Goal: Navigation & Orientation: Find specific page/section

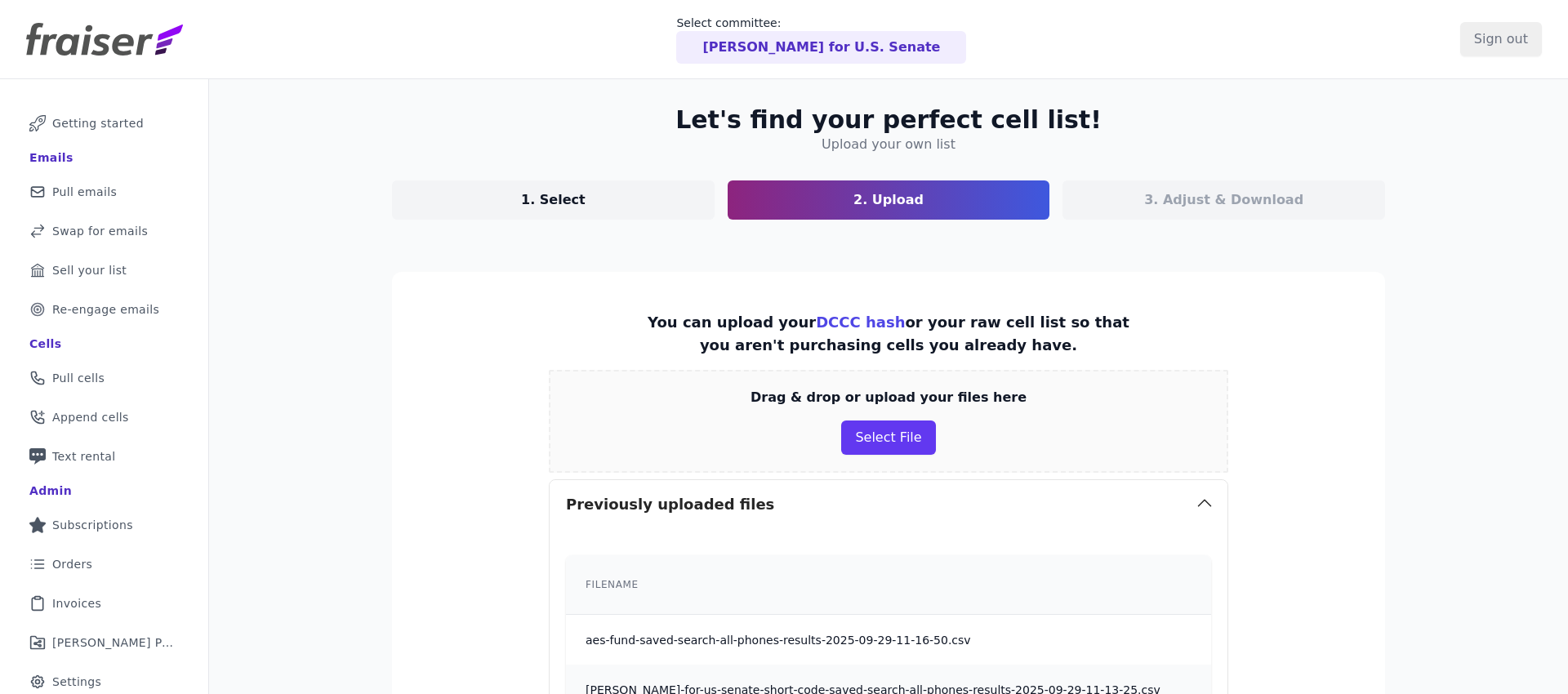
scroll to position [192, 0]
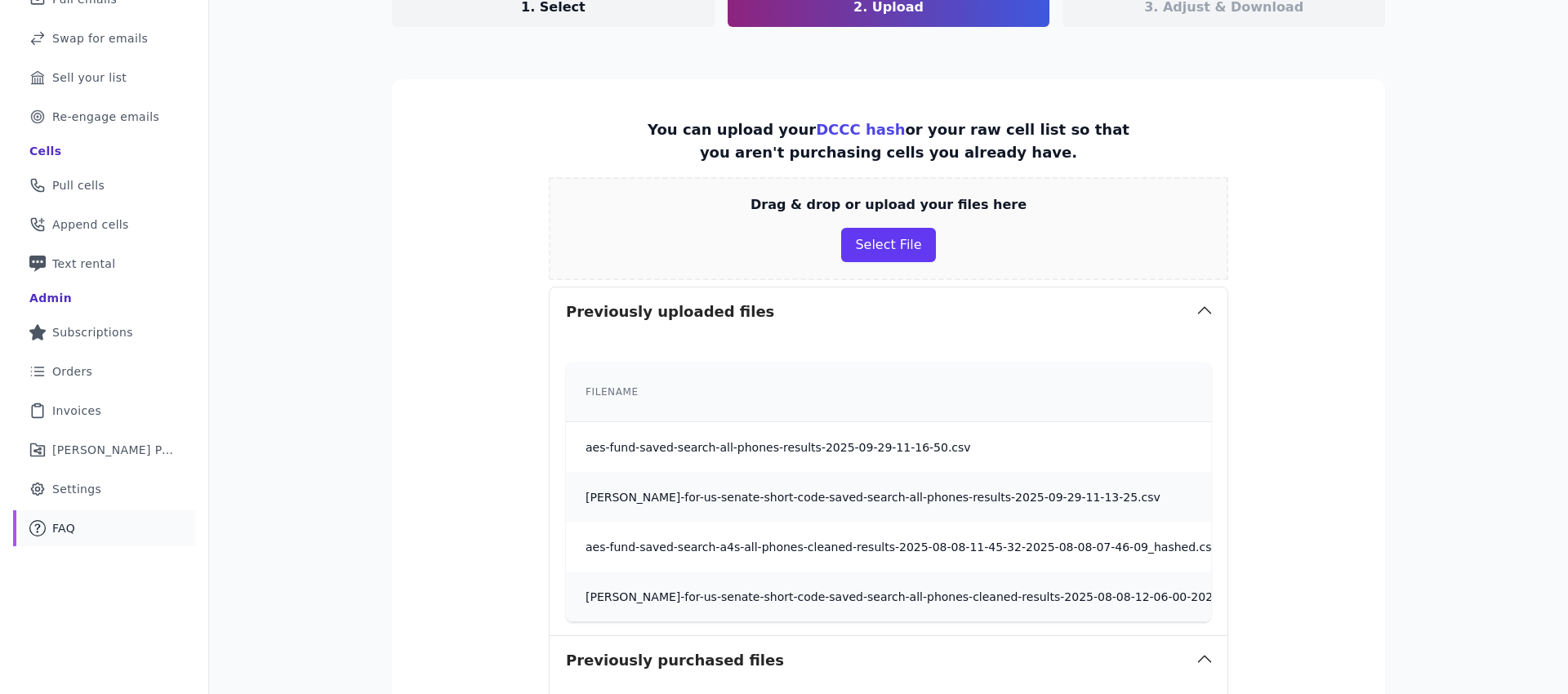
click at [81, 520] on link "Mail Icon Outline of a question FAQ" at bounding box center [104, 528] width 182 height 36
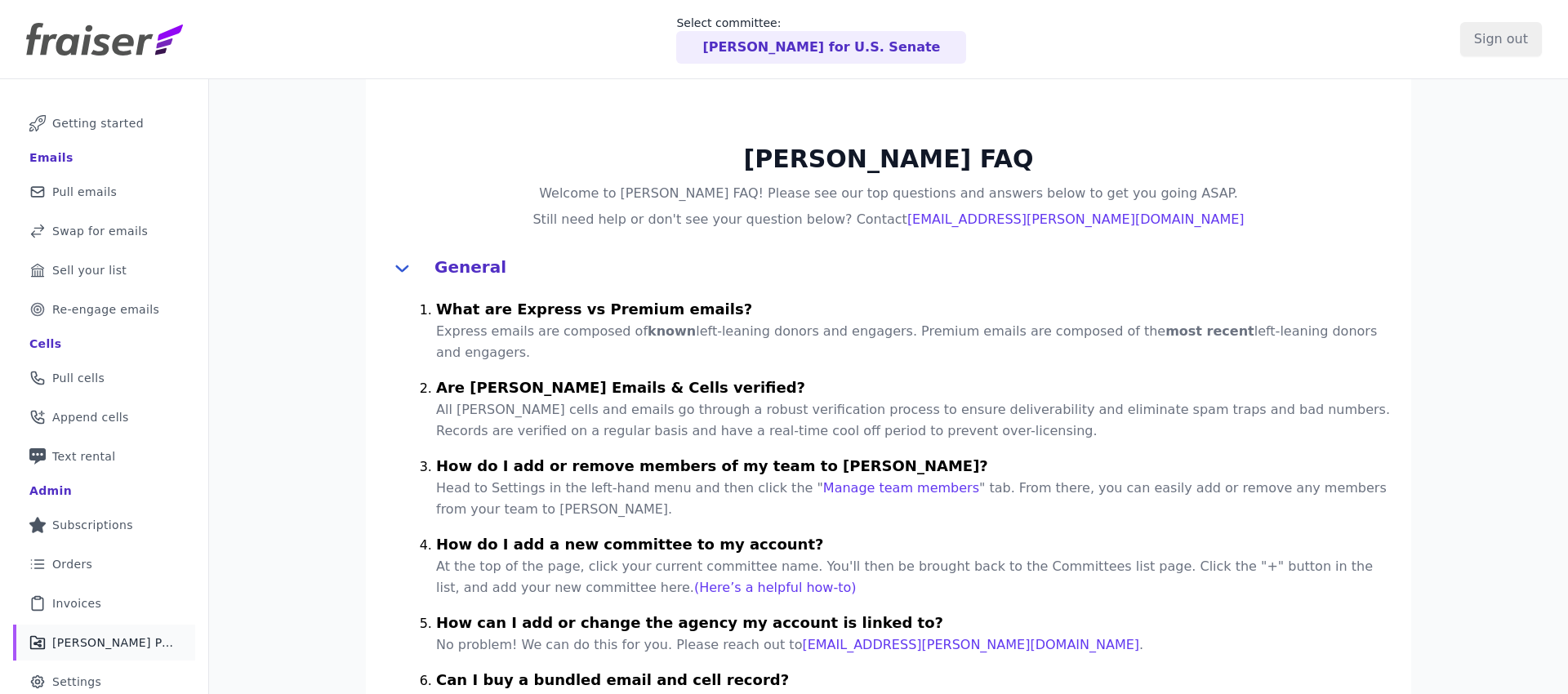
click at [114, 631] on link "Share Icon Outline of a share Fraiser Performance" at bounding box center [104, 643] width 182 height 36
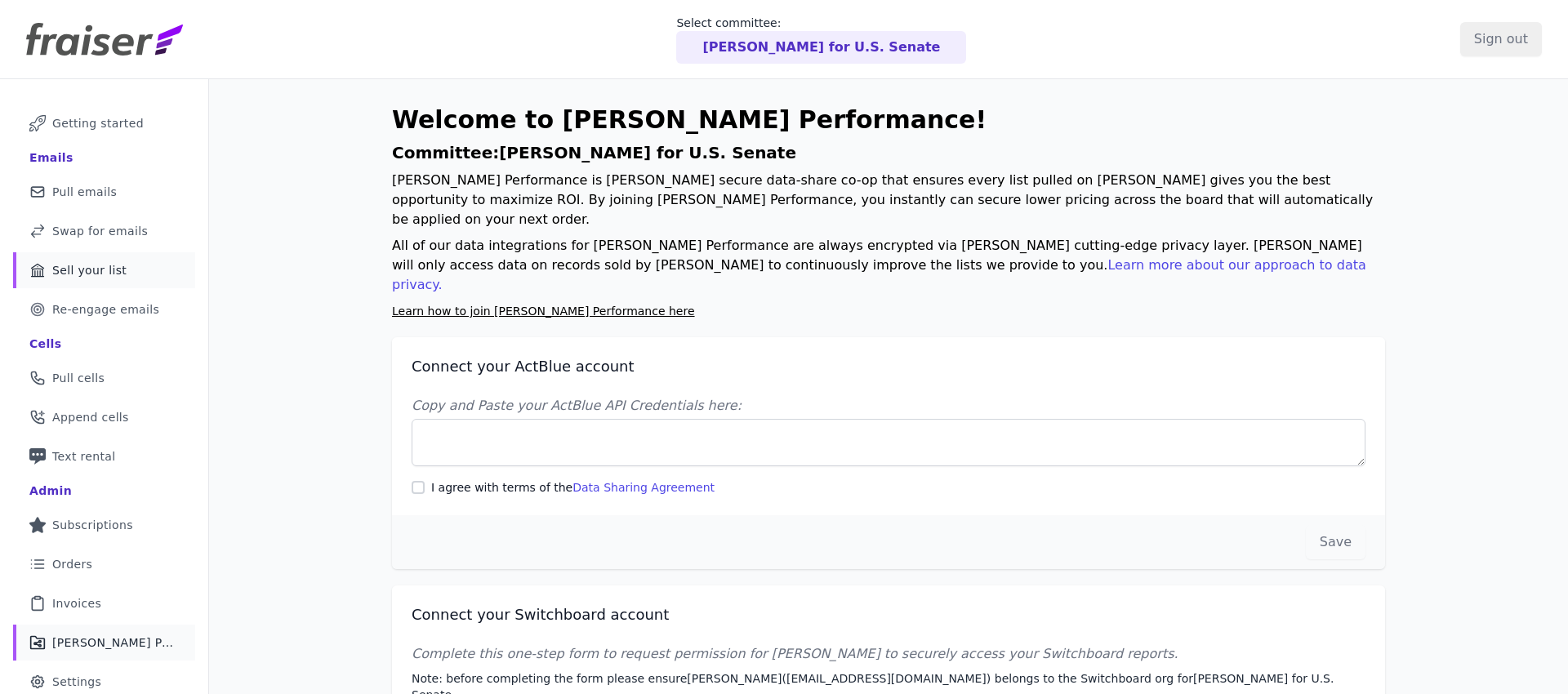
click at [112, 265] on span "Sell your list" at bounding box center [90, 270] width 74 height 16
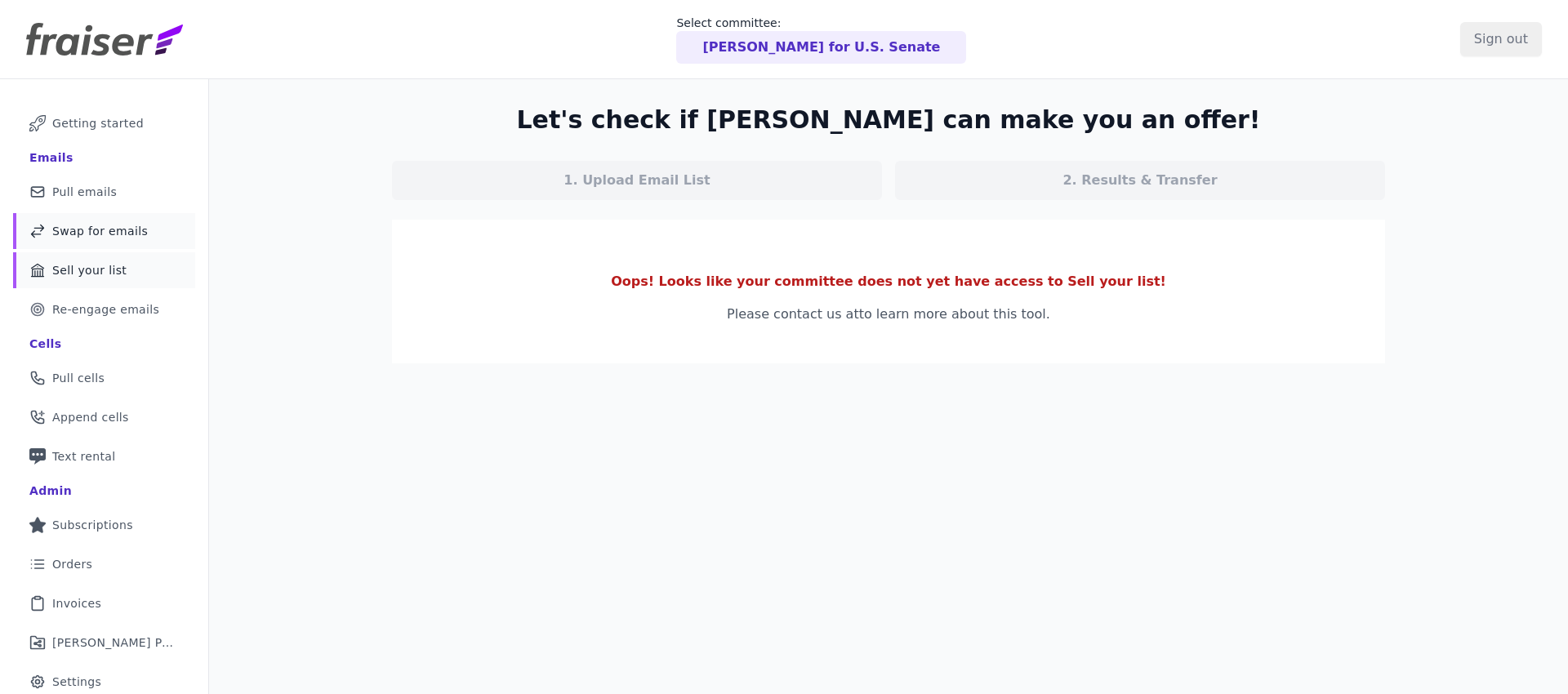
click at [110, 238] on span "Swap for emails" at bounding box center [100, 230] width 96 height 16
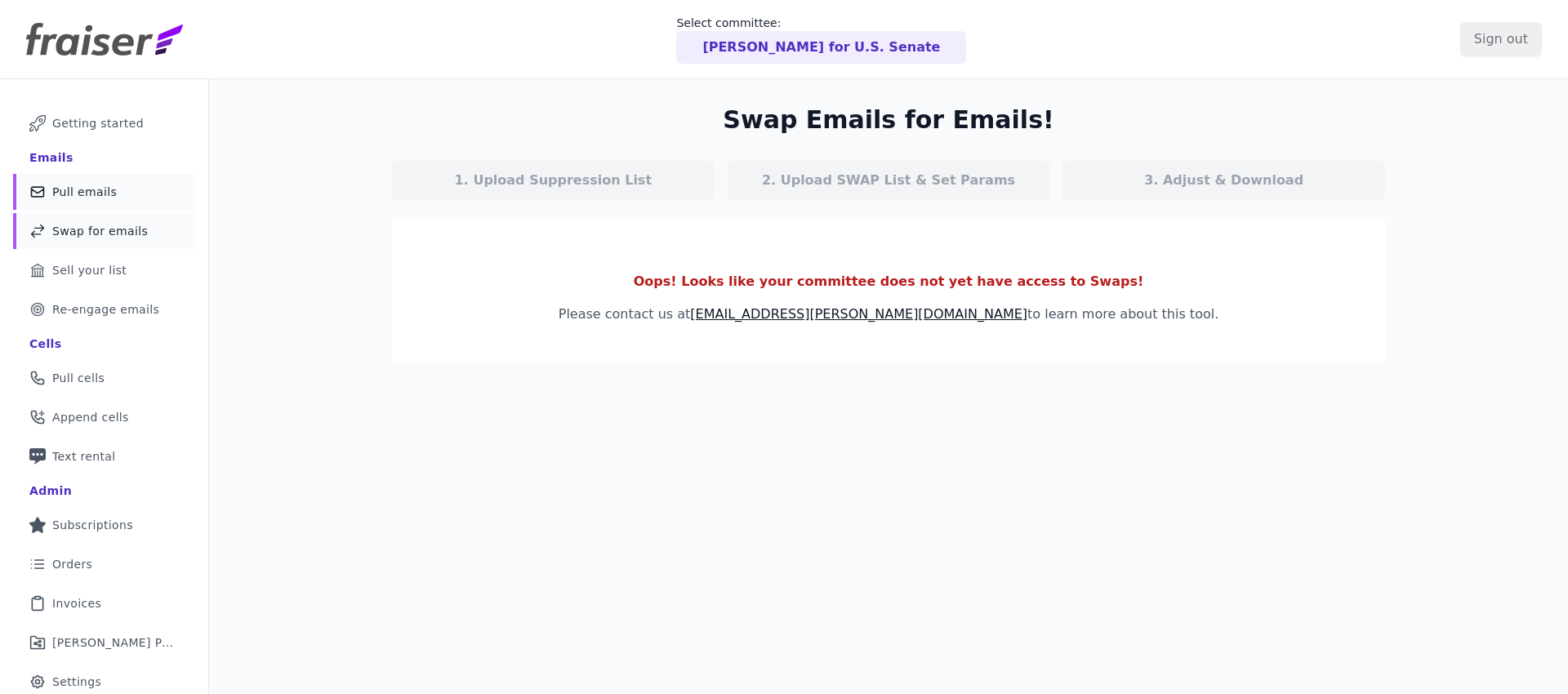
click at [112, 204] on link "Mail Icon Outline of a mail envelope Pull emails" at bounding box center [104, 192] width 182 height 36
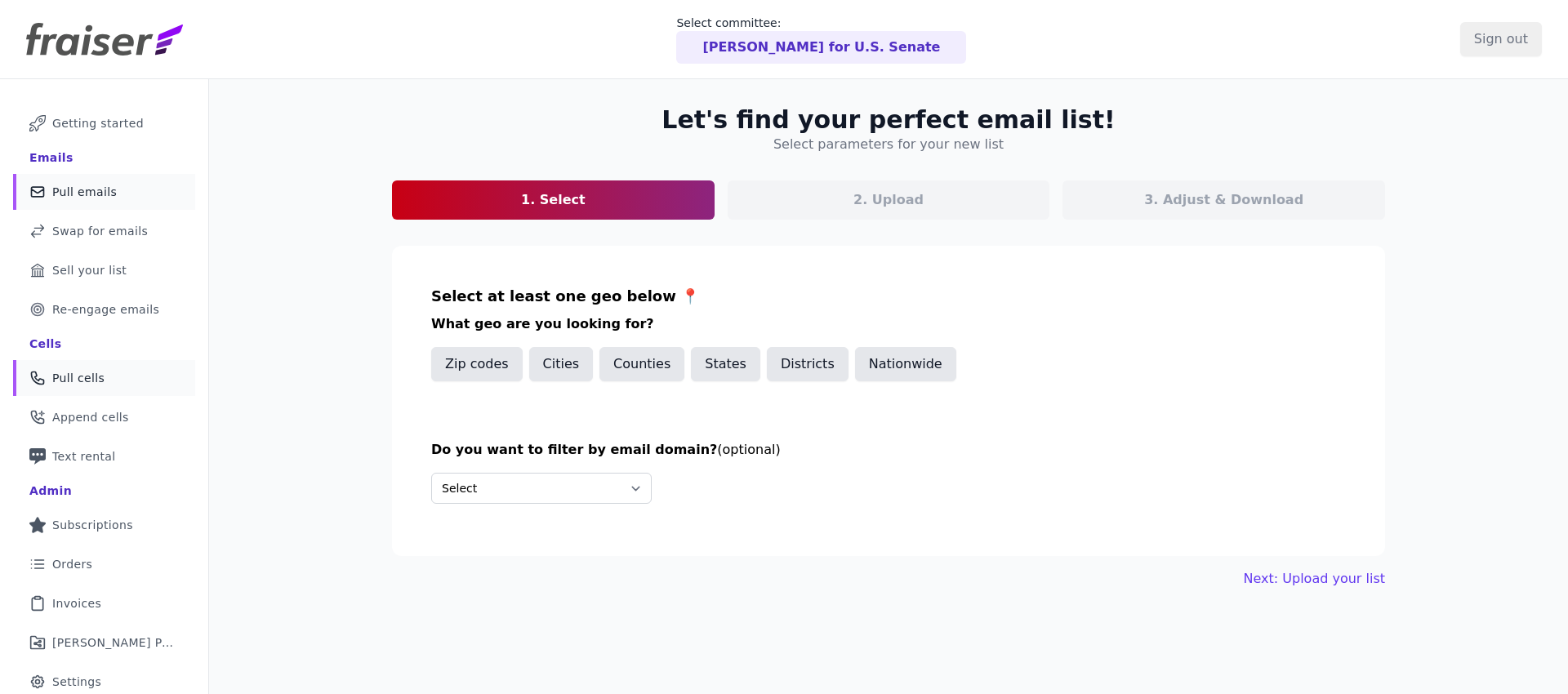
click at [91, 386] on span "Pull cells" at bounding box center [79, 378] width 53 height 16
